Goal: Information Seeking & Learning: Compare options

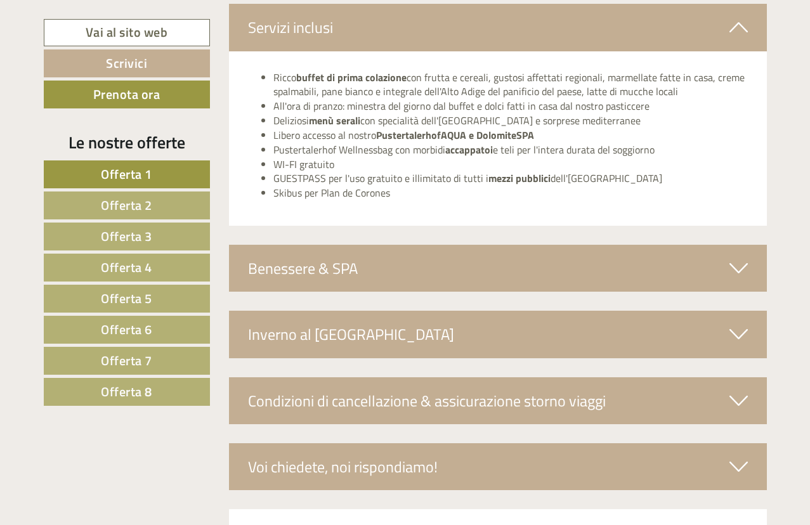
scroll to position [4276, 0]
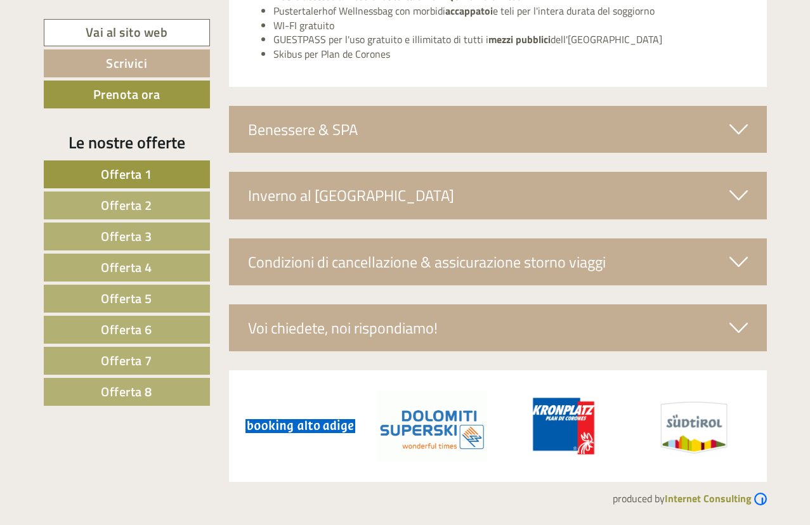
drag, startPoint x: 141, startPoint y: 202, endPoint x: 192, endPoint y: 227, distance: 57.0
click at [141, 202] on span "Offerta 2" at bounding box center [126, 205] width 51 height 20
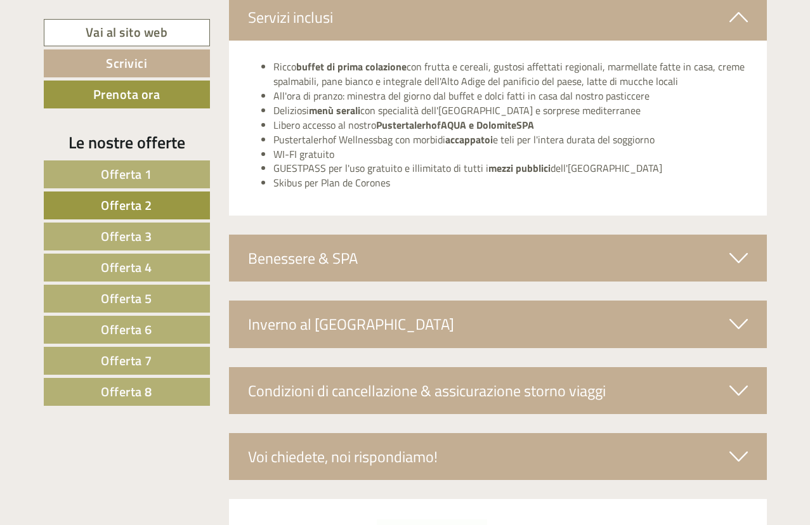
scroll to position [2211, 0]
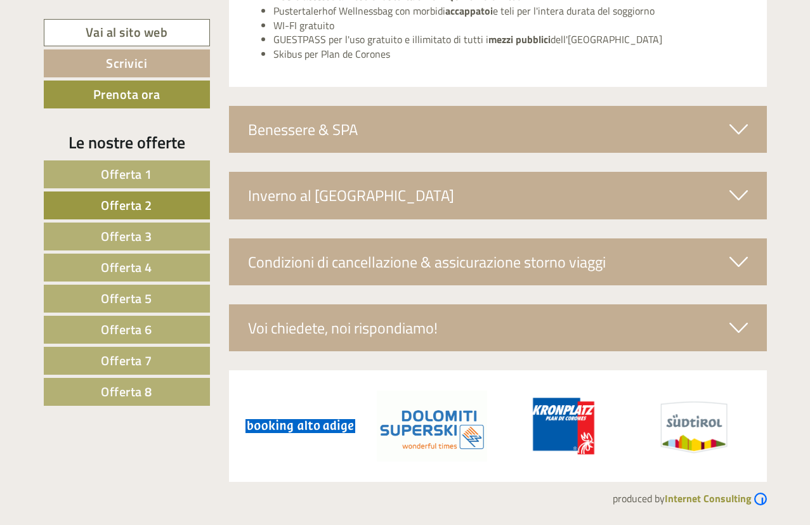
click at [143, 236] on span "Offerta 3" at bounding box center [126, 236] width 51 height 20
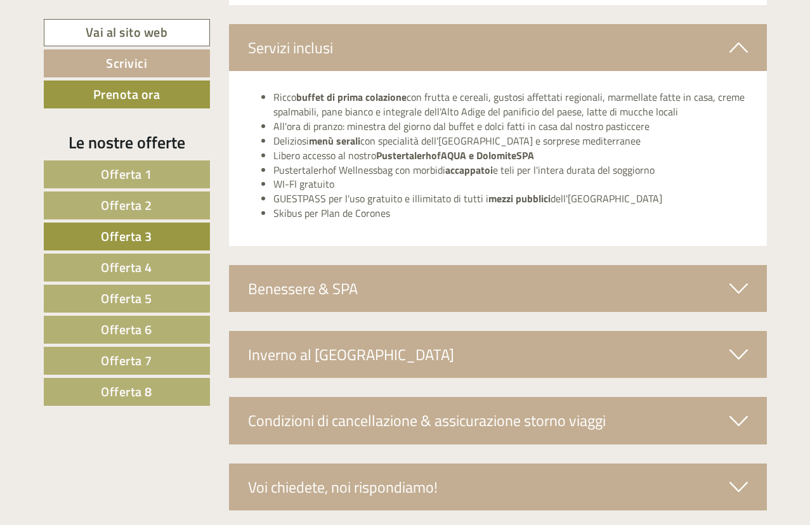
scroll to position [2225, 0]
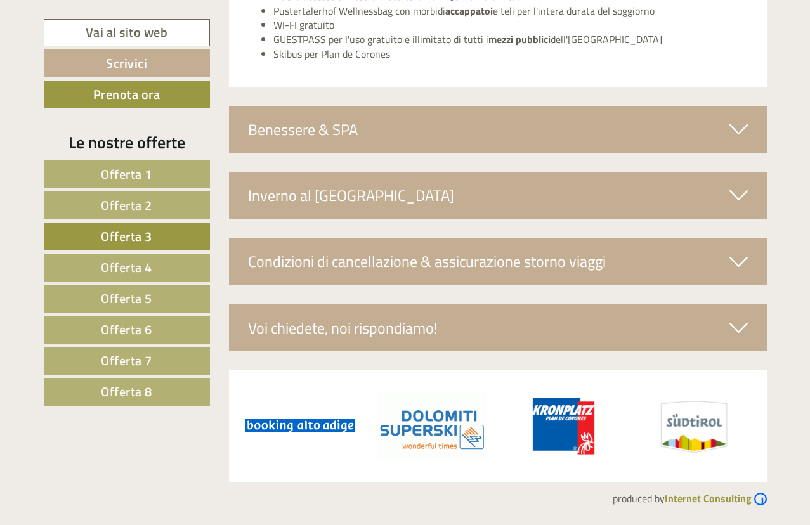
click at [147, 265] on span "Offerta 4" at bounding box center [126, 268] width 51 height 20
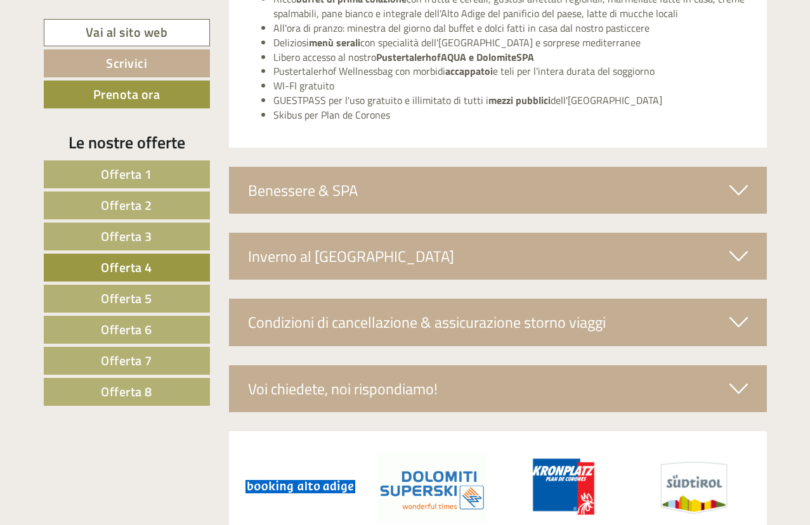
click at [119, 300] on span "Offerta 5" at bounding box center [126, 299] width 51 height 20
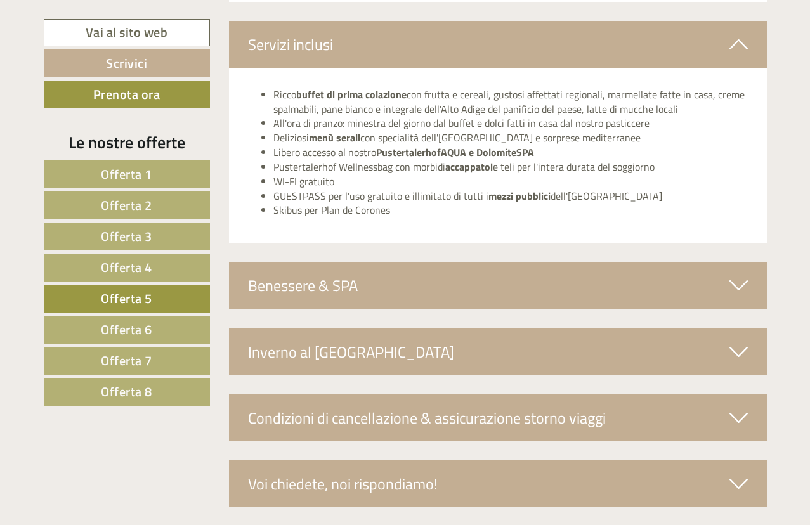
scroll to position [2137, 0]
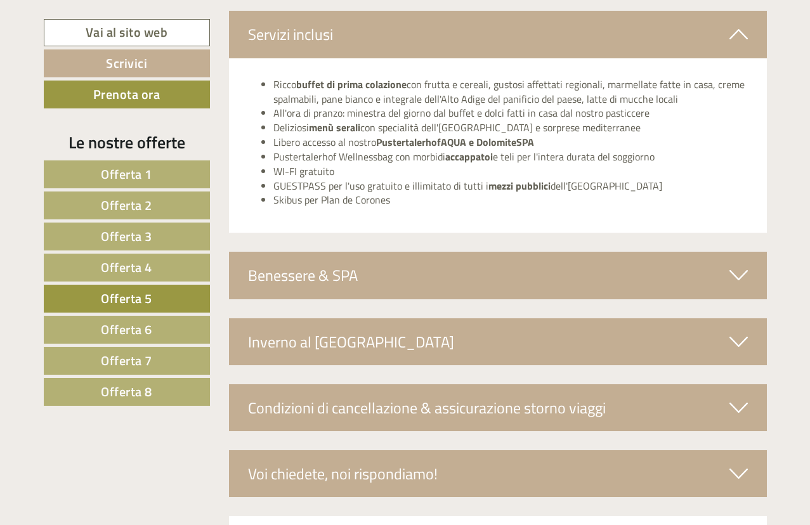
click at [161, 328] on link "Offerta 6" at bounding box center [127, 330] width 166 height 28
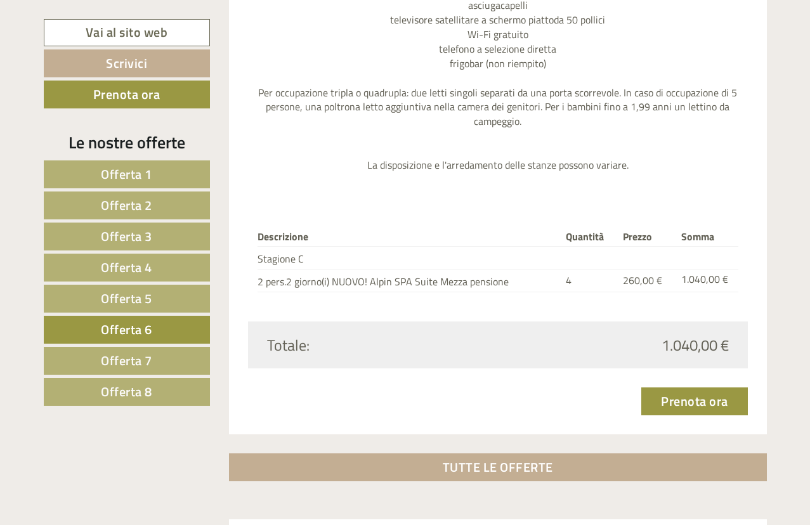
scroll to position [1807, 0]
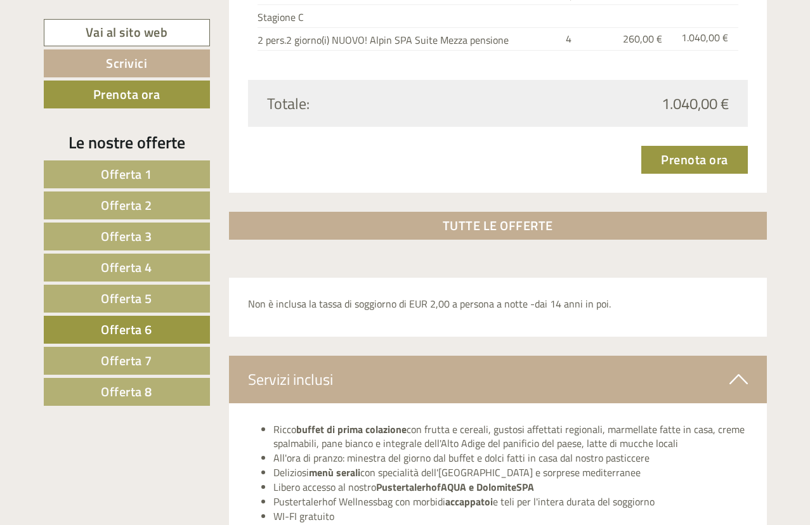
click at [187, 357] on link "Offerta 7" at bounding box center [127, 361] width 166 height 28
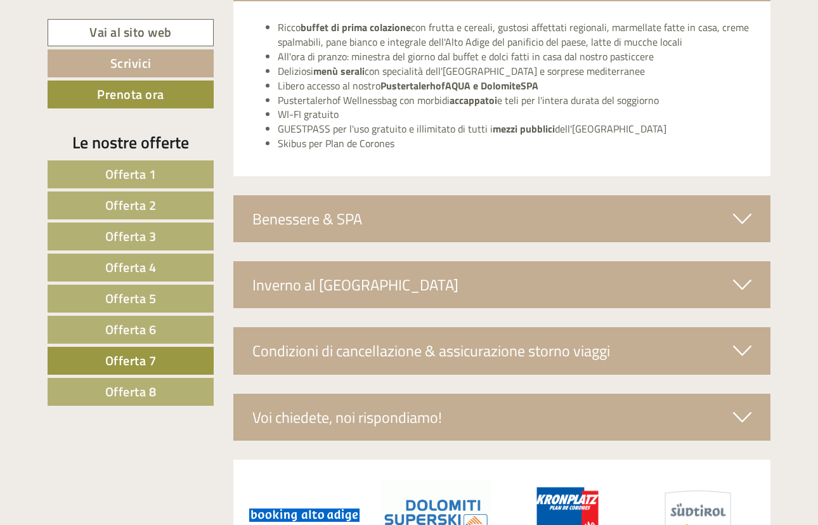
scroll to position [2239, 0]
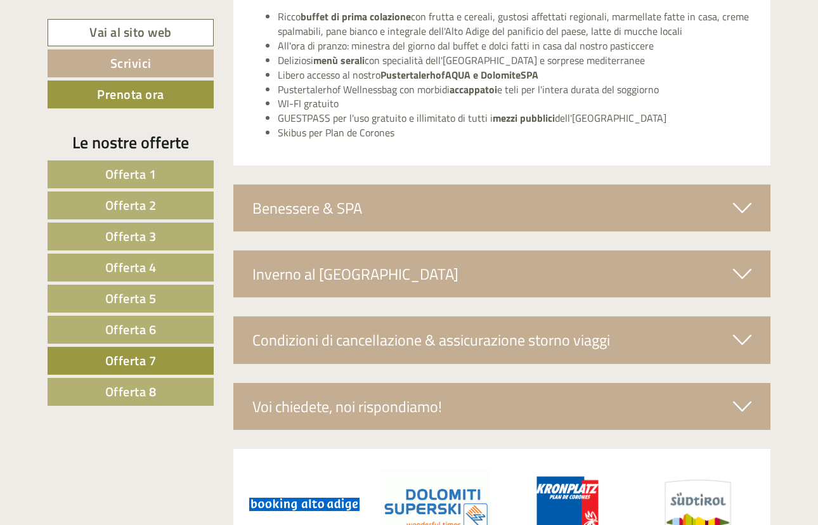
click at [180, 399] on link "Offerta 8" at bounding box center [131, 392] width 166 height 28
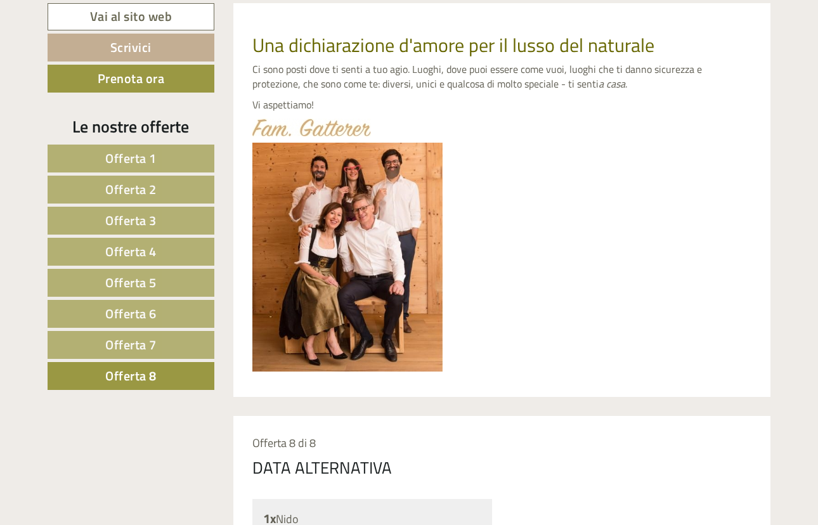
scroll to position [464, 0]
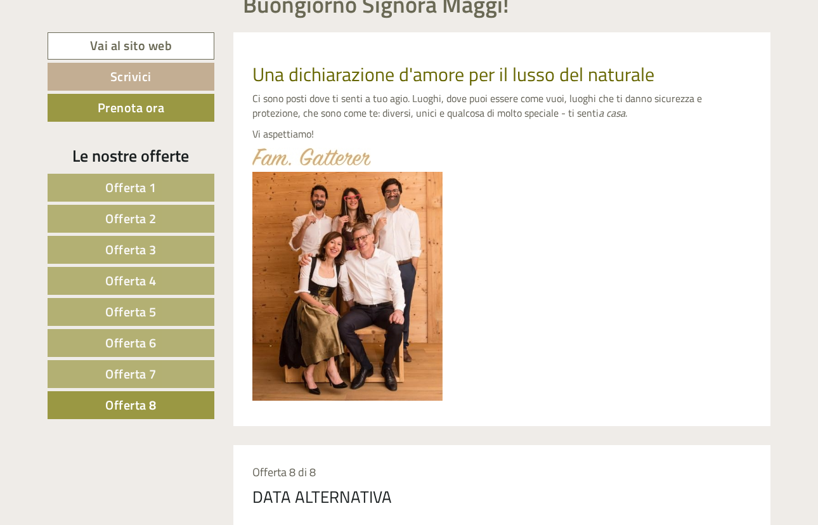
click at [157, 187] on span "Offerta 1" at bounding box center [130, 188] width 51 height 20
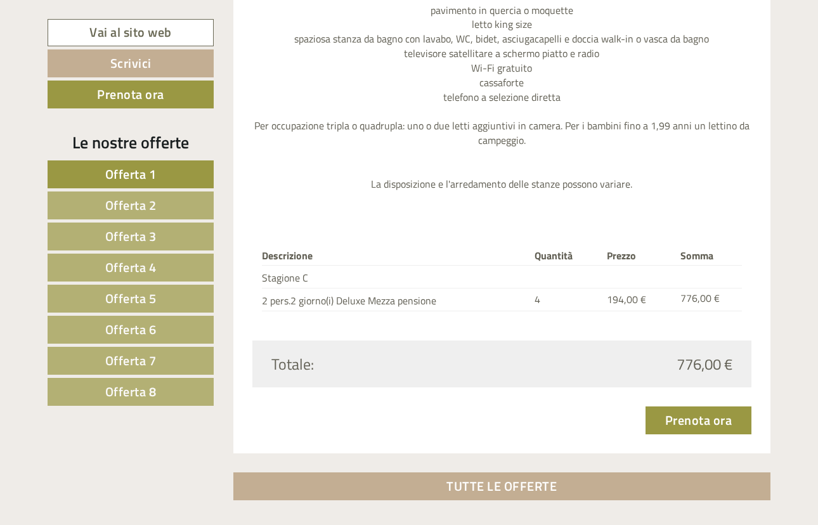
scroll to position [1512, 0]
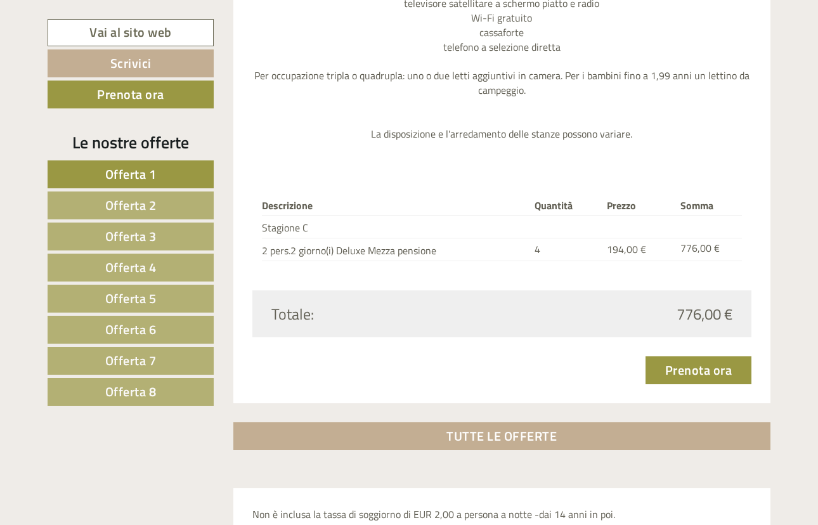
click at [139, 204] on span "Offerta 2" at bounding box center [130, 205] width 51 height 20
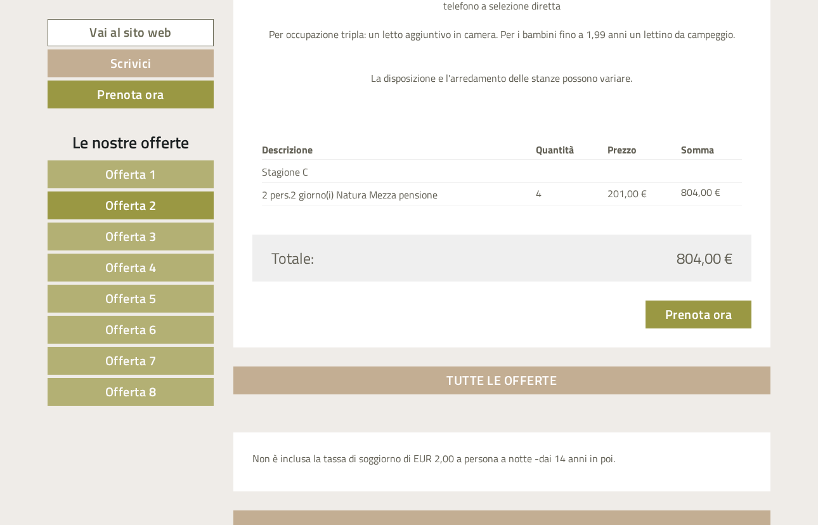
scroll to position [1661, 0]
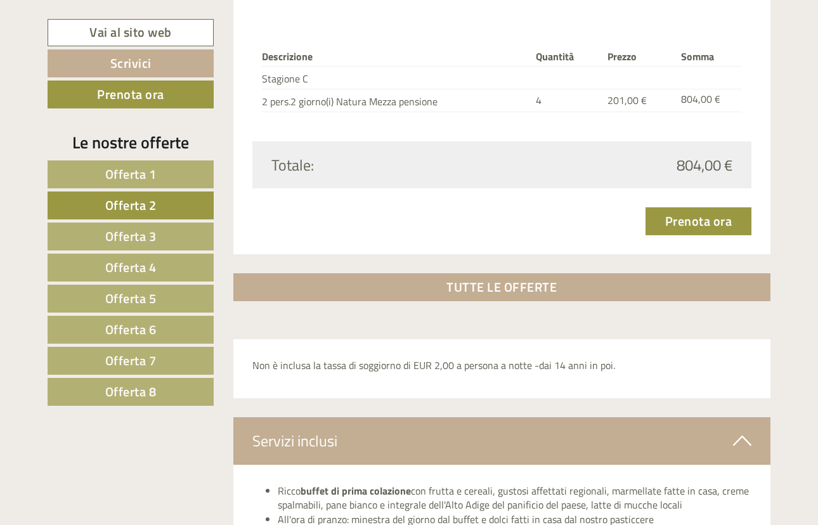
click at [190, 230] on link "Offerta 3" at bounding box center [131, 237] width 166 height 28
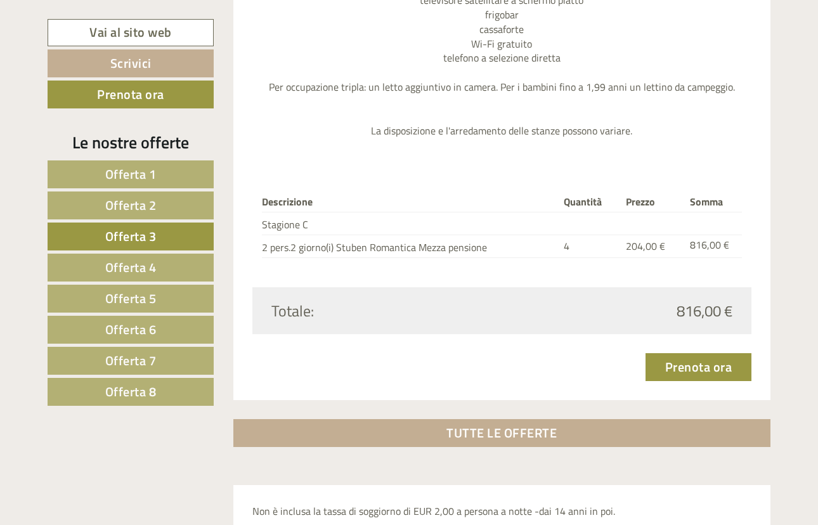
scroll to position [1521, 0]
